Goal: Obtain resource: Obtain resource

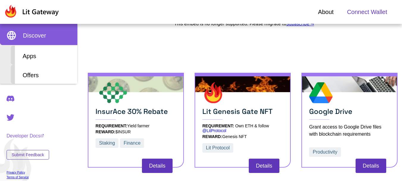
scroll to position [182, 0]
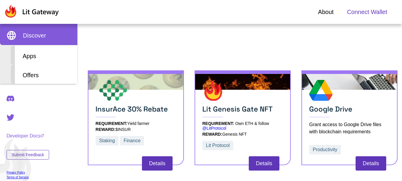
click at [369, 11] on span "Connect Wallet" at bounding box center [367, 11] width 40 height 9
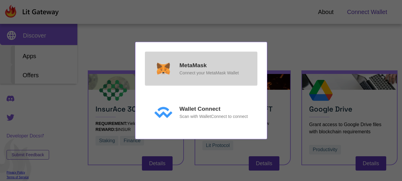
click at [197, 74] on p "Connect your MetaMask Wallet" at bounding box center [208, 73] width 59 height 7
click at [218, 68] on div "MetaMask Connect your MetaMask Wallet" at bounding box center [208, 68] width 59 height 15
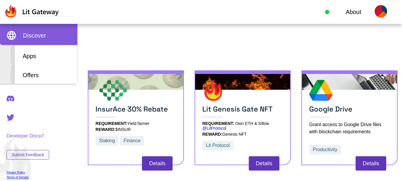
click at [382, 13] on rect at bounding box center [383, 20] width 18 height 18
click at [295, 46] on div "Discover Lit Gateway Connecting blockchain to the rest of the internet. Find ap…" at bounding box center [242, 11] width 319 height 326
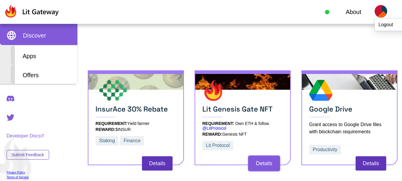
click at [261, 156] on button "Details" at bounding box center [264, 163] width 31 height 14
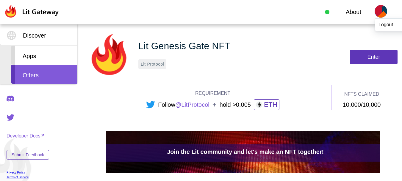
scroll to position [60, 0]
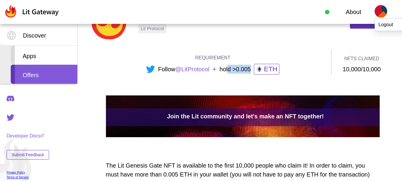
drag, startPoint x: 253, startPoint y: 67, endPoint x: 231, endPoint y: 68, distance: 21.8
click at [231, 68] on div "Follow @LitProtocol + hold >0.005 ETH" at bounding box center [212, 69] width 133 height 11
drag, startPoint x: 381, startPoint y: 70, endPoint x: 353, endPoint y: 68, distance: 27.7
click at [353, 68] on div "10,000/10,000" at bounding box center [362, 69] width 38 height 9
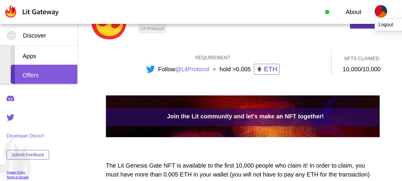
click at [344, 67] on div "10,000/10,000" at bounding box center [362, 69] width 38 height 9
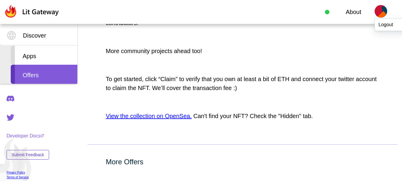
scroll to position [476, 0]
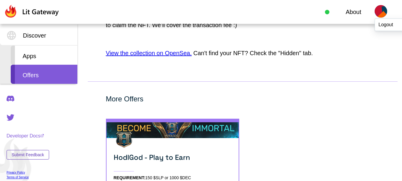
click at [172, 54] on link "View the collection on OpenSea." at bounding box center [149, 53] width 86 height 7
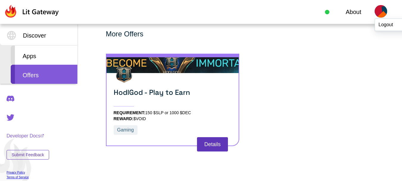
scroll to position [546, 0]
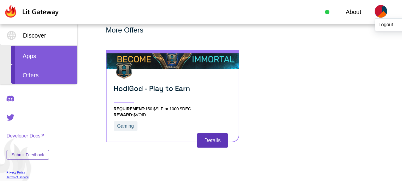
click at [47, 57] on div "Apps" at bounding box center [44, 55] width 67 height 19
